Goal: Task Accomplishment & Management: Manage account settings

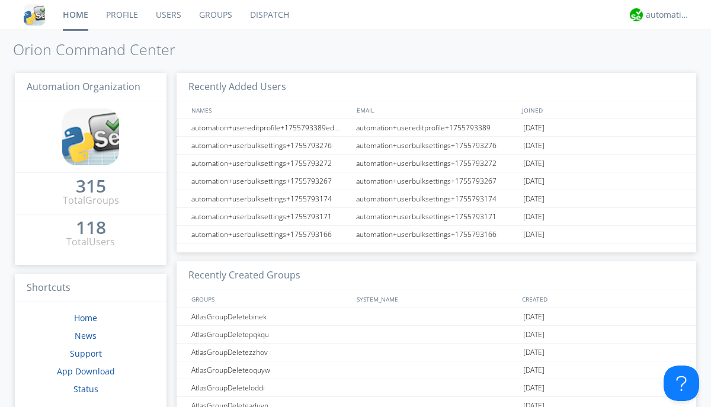
click at [168, 15] on link "Users" at bounding box center [168, 15] width 43 height 30
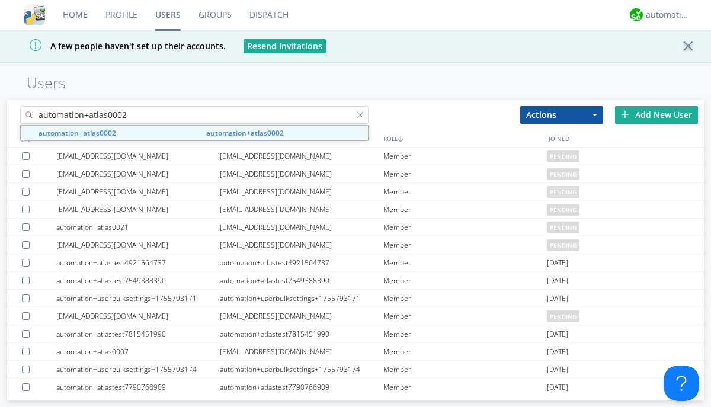
type input "automation+atlas0002"
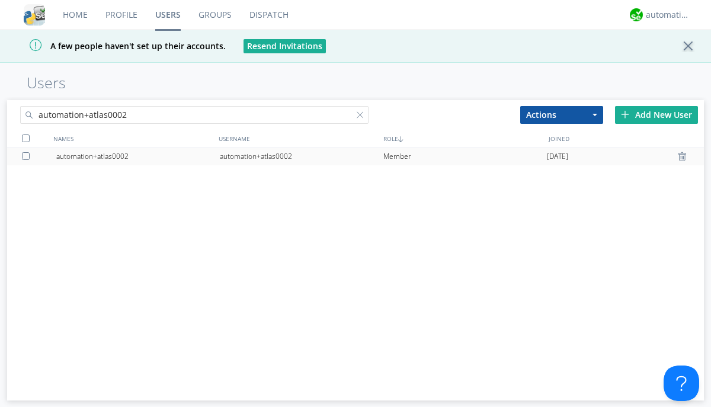
click at [301, 156] on div "automation+atlas0002" at bounding box center [302, 157] width 164 height 18
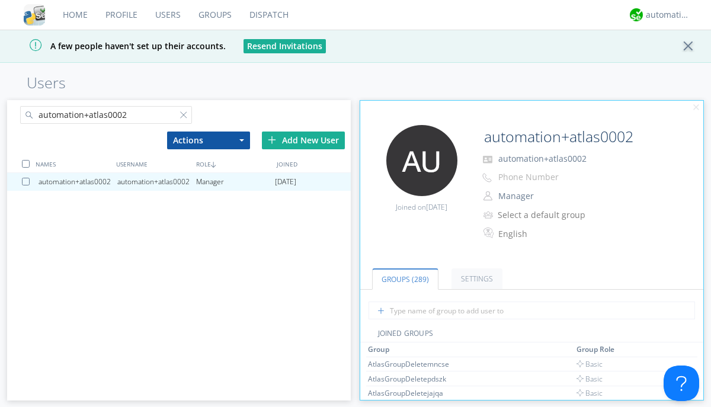
click at [544, 196] on button "Manager" at bounding box center [553, 196] width 119 height 17
click at [0, 0] on link "Basic User" at bounding box center [0, 0] width 0 height 0
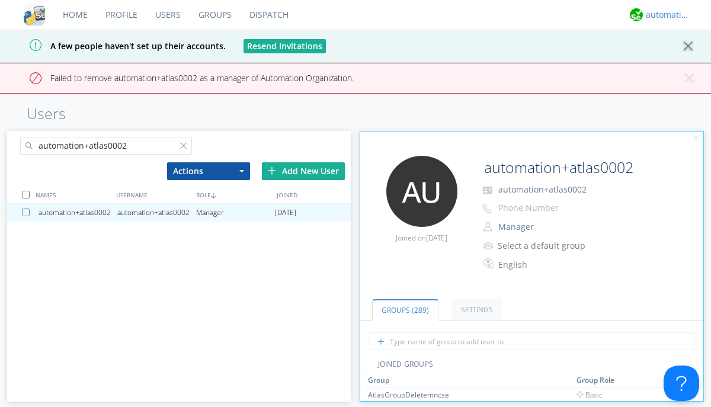
click at [665, 15] on div "automation+atlas" at bounding box center [668, 15] width 44 height 12
